Goal: Task Accomplishment & Management: Use online tool/utility

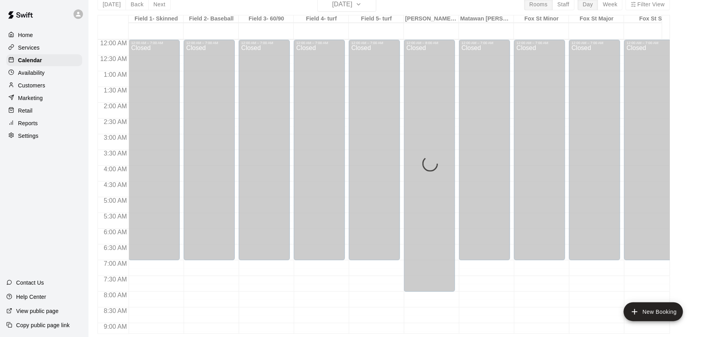
scroll to position [294, 11]
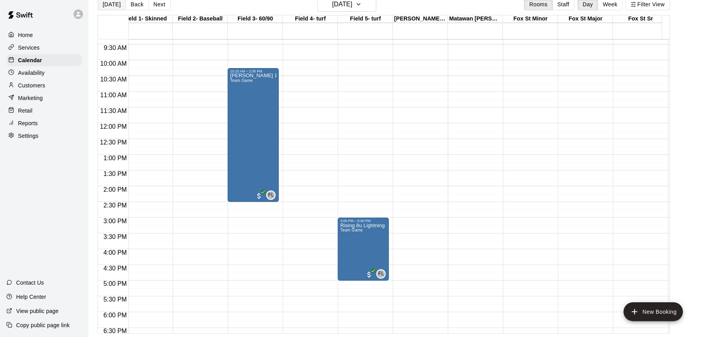
click at [104, 8] on button "[DATE]" at bounding box center [111, 4] width 28 height 12
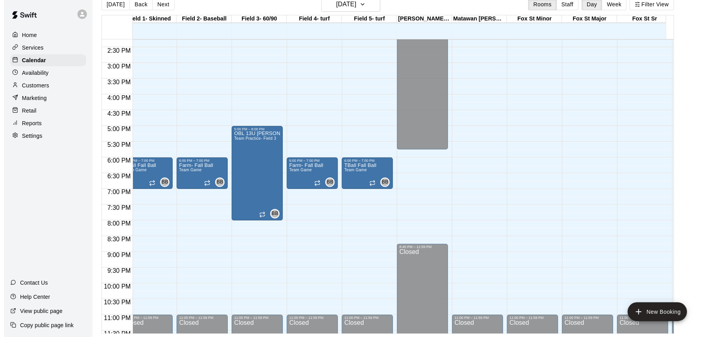
scroll to position [451, 11]
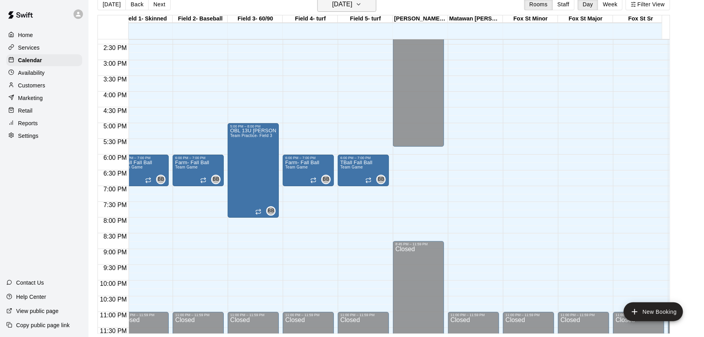
click at [352, 4] on h6 "[DATE]" at bounding box center [342, 4] width 20 height 11
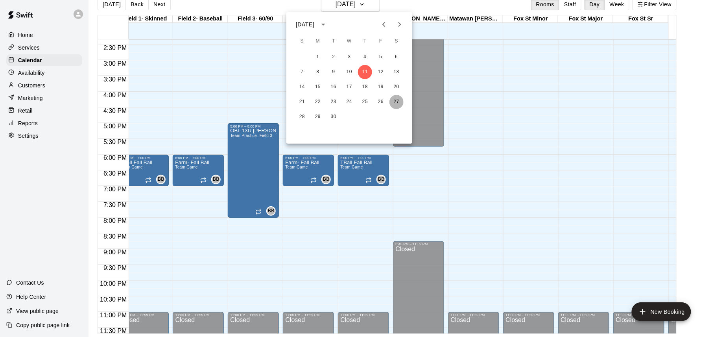
click at [397, 101] on button "27" at bounding box center [396, 102] width 14 height 14
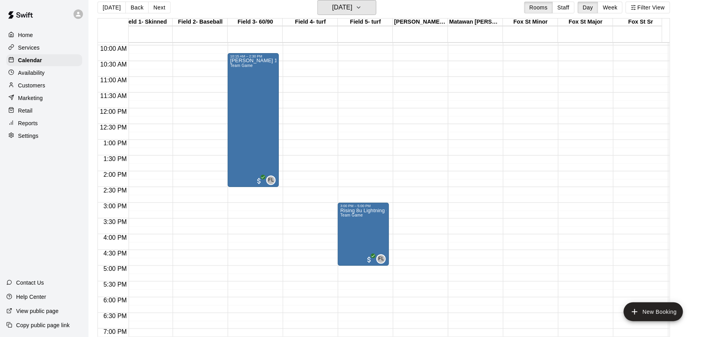
scroll to position [294, 11]
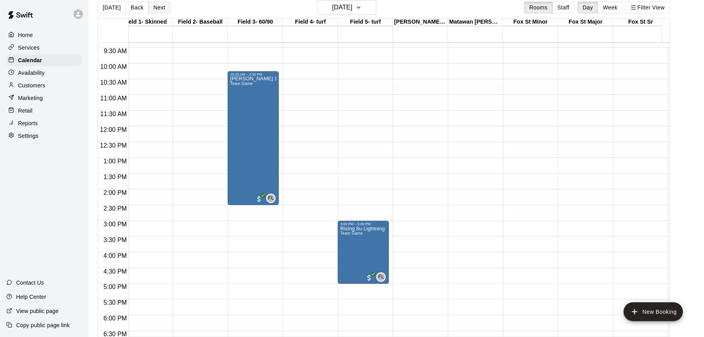
click at [159, 10] on button "Next" at bounding box center [159, 8] width 22 height 12
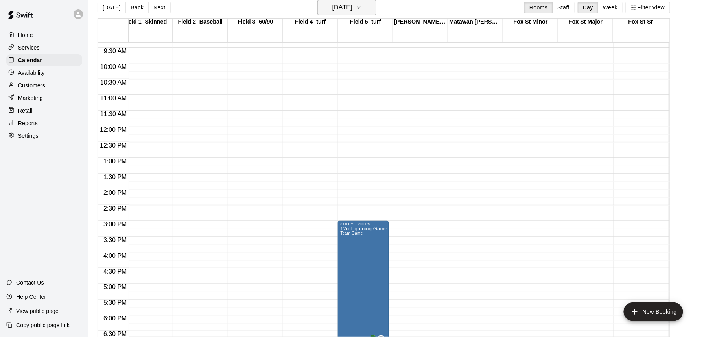
click at [352, 10] on h6 "[DATE]" at bounding box center [342, 7] width 20 height 11
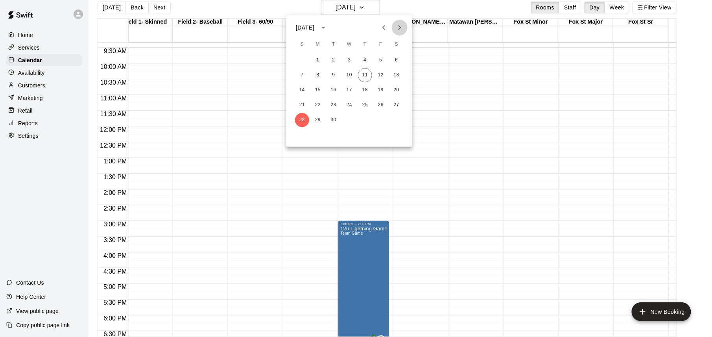
click at [396, 28] on icon "Next month" at bounding box center [399, 27] width 9 height 9
click at [380, 59] on button "3" at bounding box center [380, 60] width 14 height 14
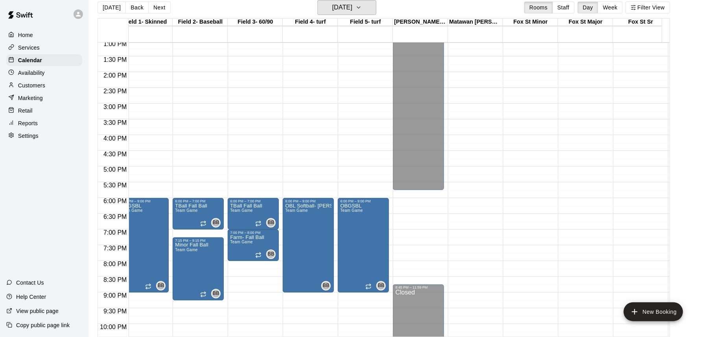
scroll to position [451, 11]
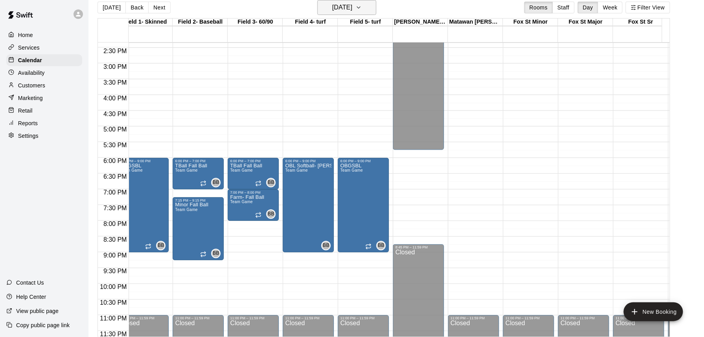
click at [362, 7] on icon "button" at bounding box center [358, 7] width 6 height 9
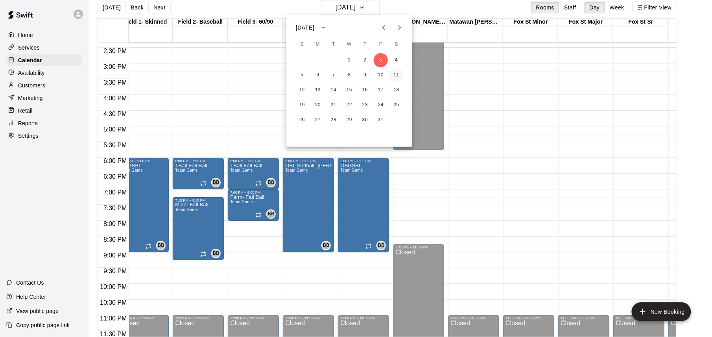
click at [394, 74] on button "11" at bounding box center [396, 75] width 14 height 14
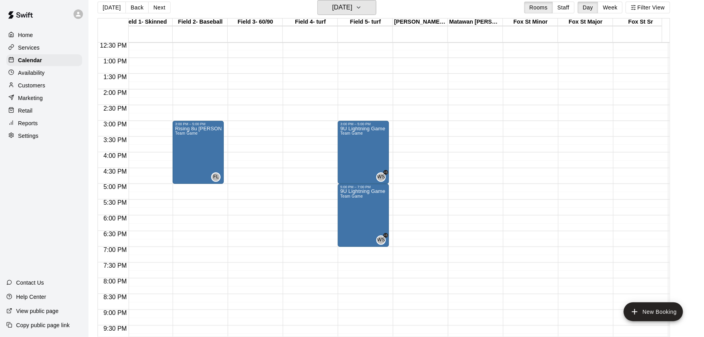
scroll to position [346, 11]
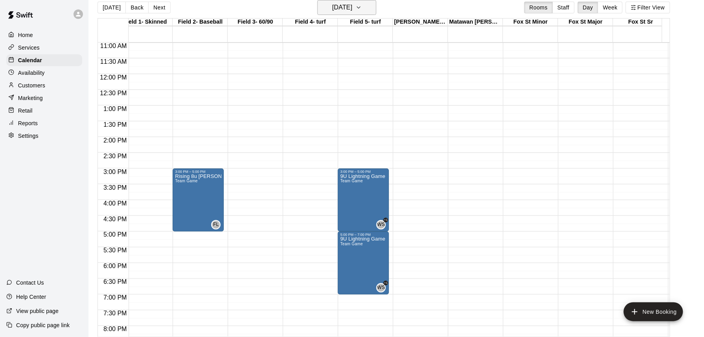
click at [332, 5] on h6 "[DATE]" at bounding box center [342, 7] width 20 height 11
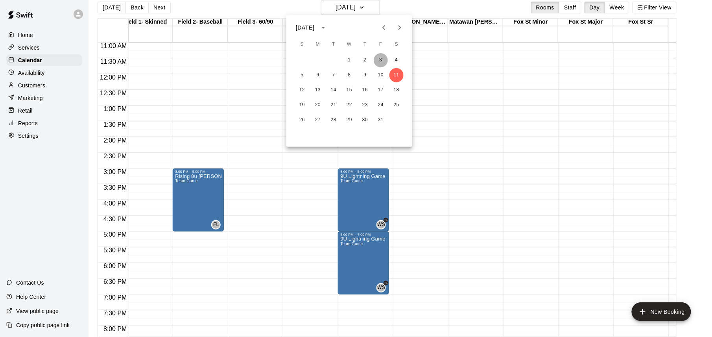
click at [383, 59] on button "3" at bounding box center [380, 60] width 14 height 14
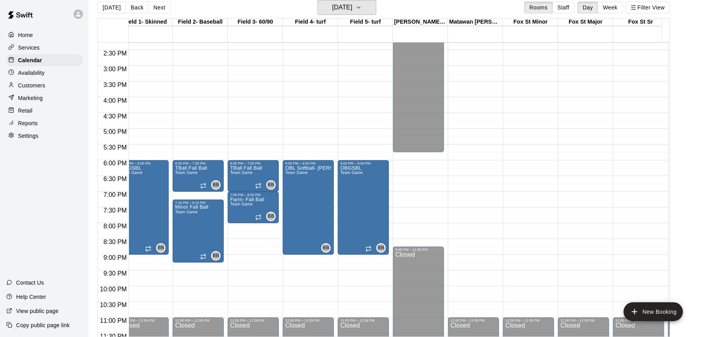
scroll to position [451, 11]
